Goal: Find specific page/section: Find specific page/section

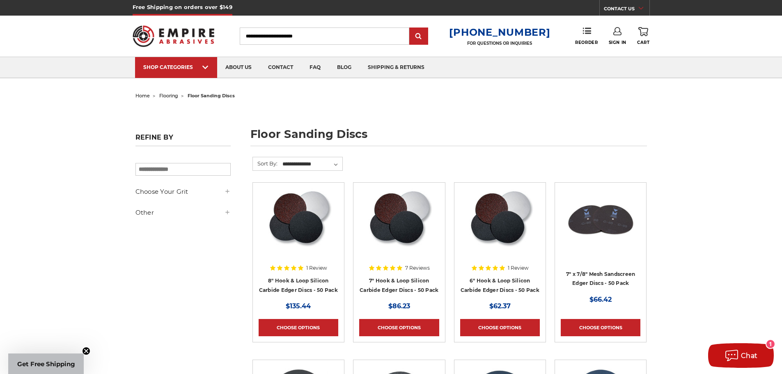
click at [227, 188] on div at bounding box center [227, 191] width 7 height 9
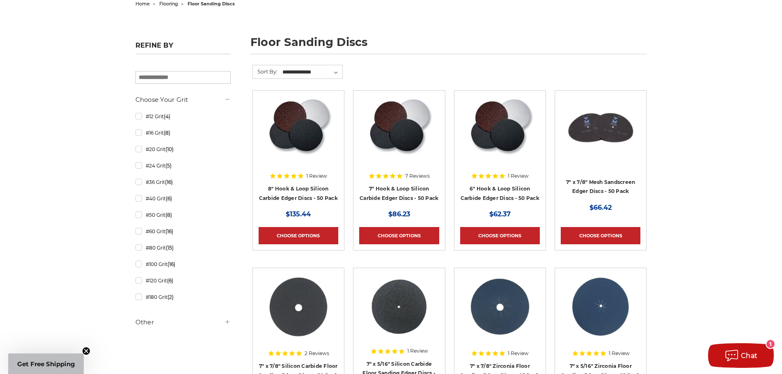
scroll to position [164, 0]
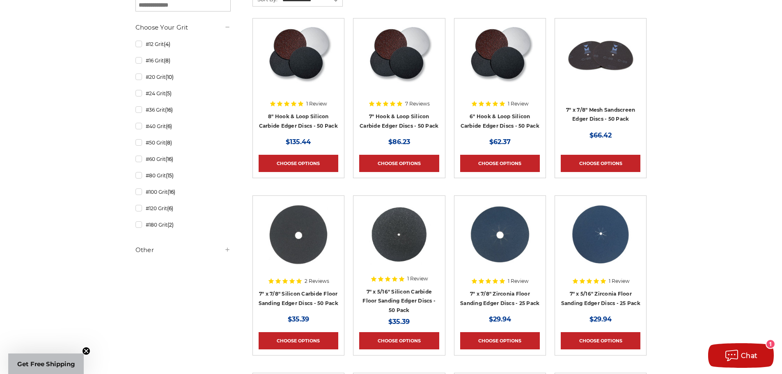
drag, startPoint x: 228, startPoint y: 250, endPoint x: 220, endPoint y: 254, distance: 8.6
click at [228, 250] on icon at bounding box center [227, 249] width 7 height 7
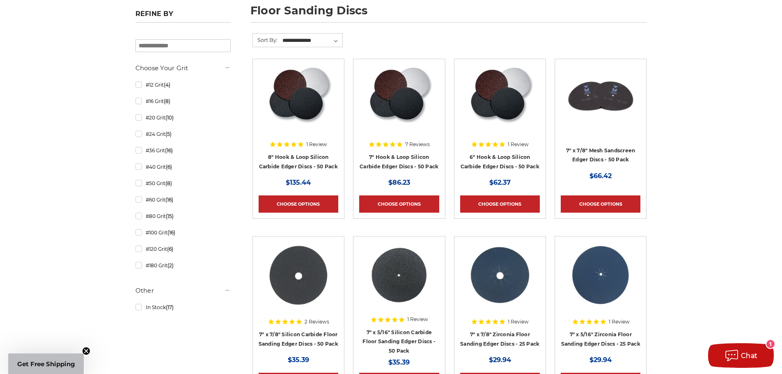
scroll to position [246, 0]
